Goal: Find specific page/section: Find specific page/section

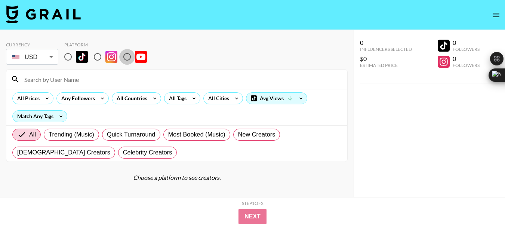
click at [128, 57] on input "radio" at bounding box center [127, 57] width 16 height 16
radio input "true"
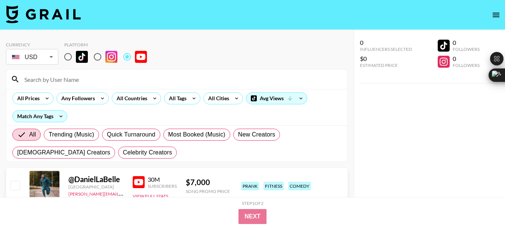
click at [58, 85] on input at bounding box center [181, 79] width 323 height 12
paste input "Lagrimas25!!"
type input "Lagrimas25!!"
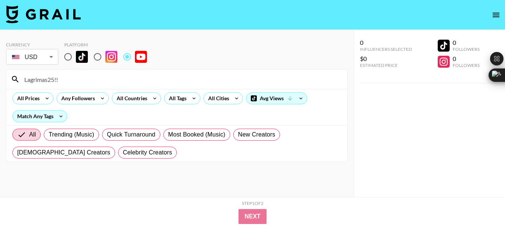
click at [41, 77] on input "Lagrimas25!!" at bounding box center [181, 79] width 323 height 12
click at [41, 75] on input "Lagrimas25!!" at bounding box center [181, 79] width 323 height 12
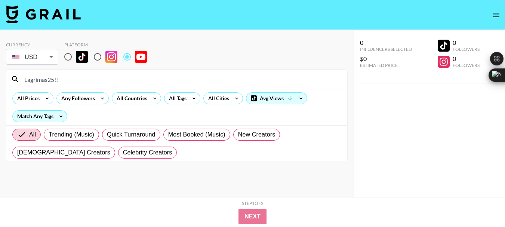
click at [41, 75] on input "Lagrimas25!!" at bounding box center [181, 79] width 323 height 12
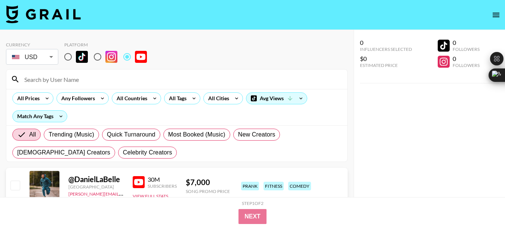
click at [58, 83] on input at bounding box center [181, 79] width 323 height 12
paste input "@LikeNastya_Show"
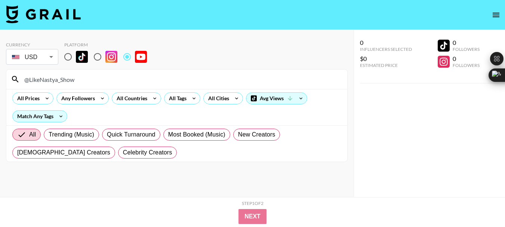
type input "@LikeNastya_Show"
click at [221, 52] on div "Currency USD USD ​ Platform" at bounding box center [176, 54] width 341 height 24
click at [47, 81] on input "@LikeNastya_Show" at bounding box center [181, 79] width 323 height 12
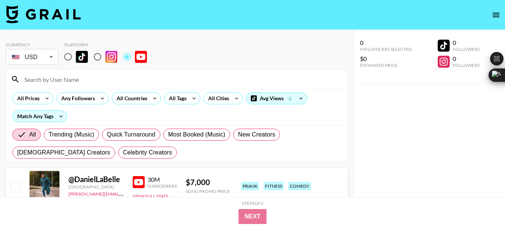
paste input "@PhillyBeatzU"
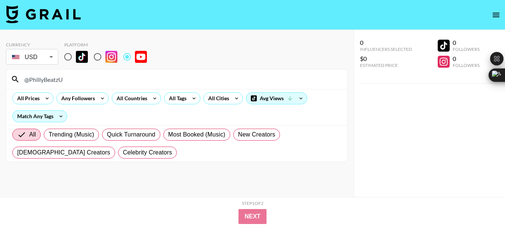
type input "@PhillyBeatzU"
click at [52, 82] on input "@PhillyBeatzU" at bounding box center [181, 79] width 323 height 12
click at [51, 82] on input "@PhillyBeatzU" at bounding box center [181, 79] width 323 height 12
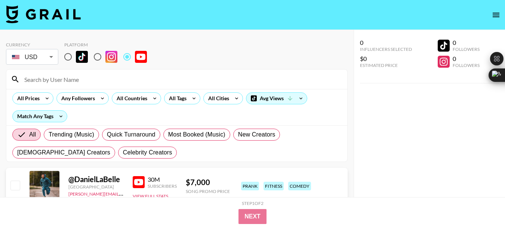
paste input "@YEETSmash"
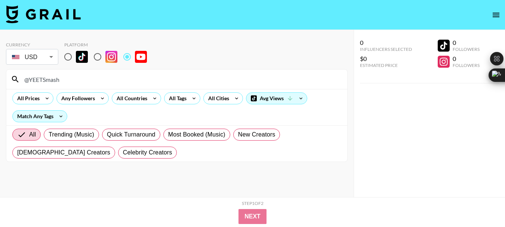
type input "@YEETSmash"
